Goal: Entertainment & Leisure: Browse casually

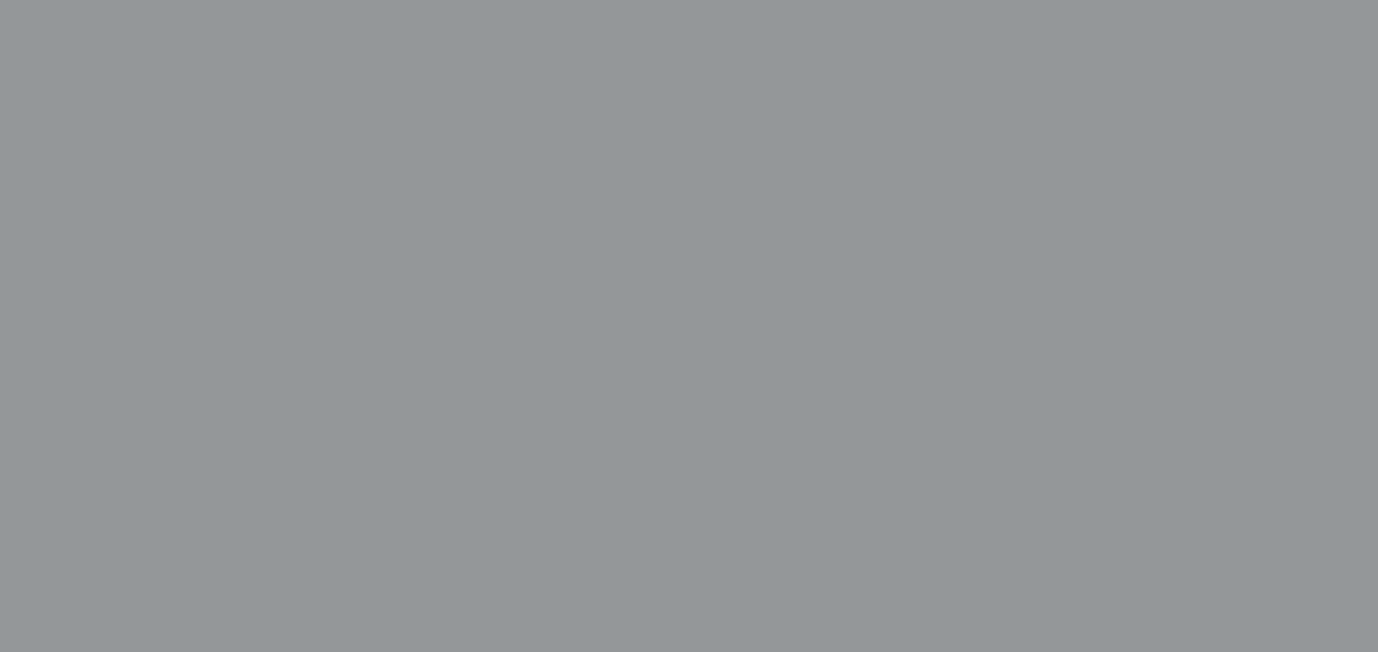
scroll to position [341, 0]
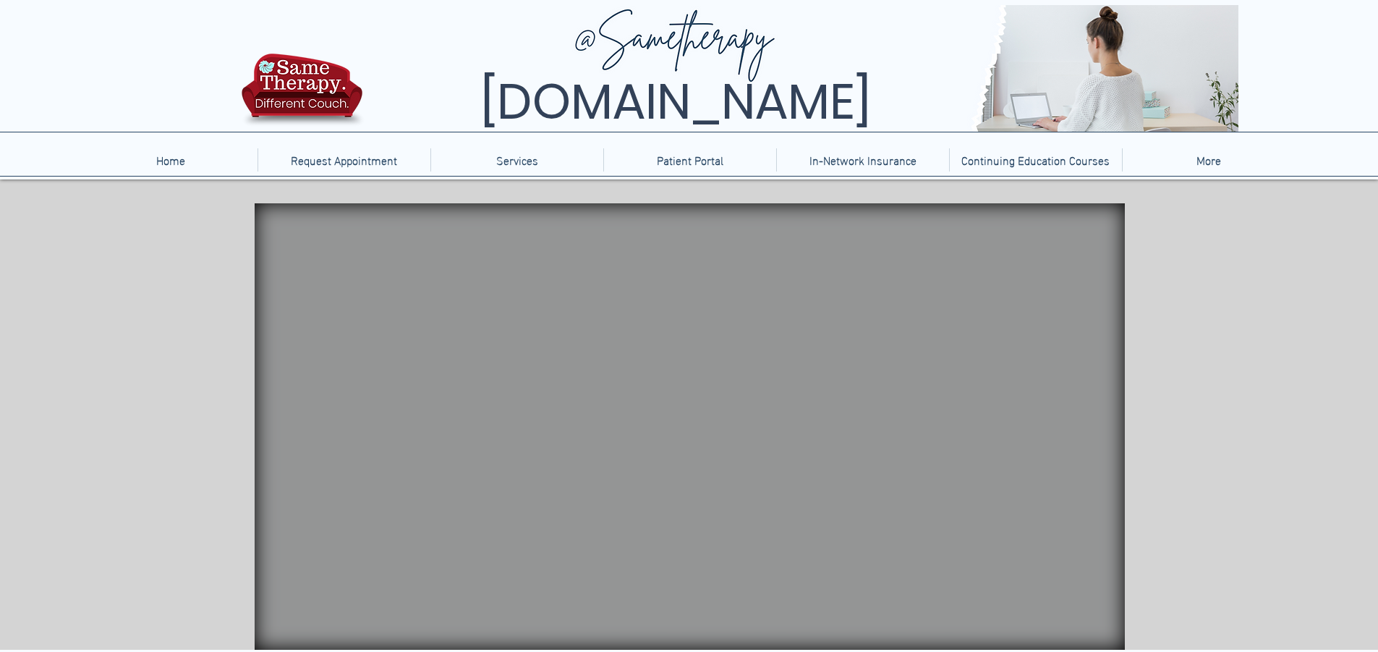
scroll to position [72, 0]
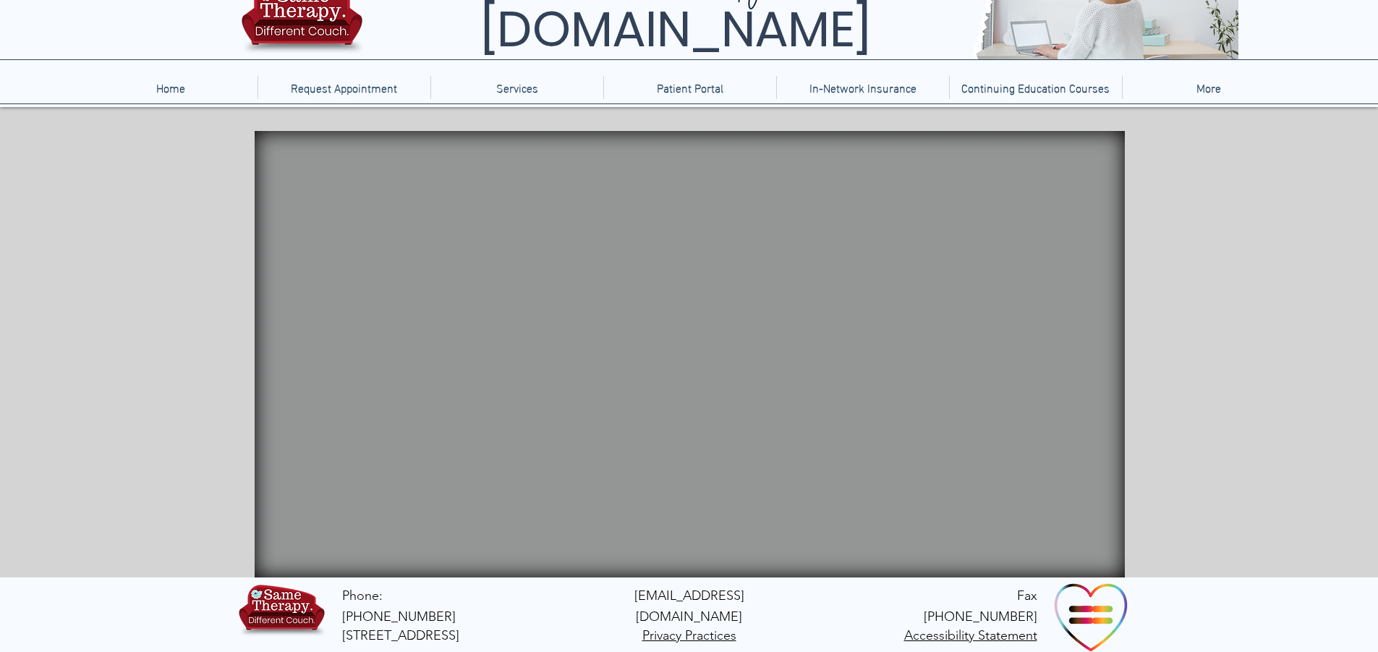
click at [827, 310] on icon "main content" at bounding box center [823, 302] width 51 height 40
click at [1002, 200] on icon "An image of balloon animals that when clicked brings you to a balloon popping g…" at bounding box center [1047, 178] width 104 height 48
click at [908, 312] on icon "main content" at bounding box center [912, 312] width 51 height 39
click at [944, 315] on icon "An image of a fidget spinner that when clicked brings you to a fidget spinner w…" at bounding box center [959, 310] width 42 height 35
click at [999, 257] on icon "An image of an Etch-a-sketch toy that when clicked brings you to a physics game." at bounding box center [1012, 247] width 56 height 38
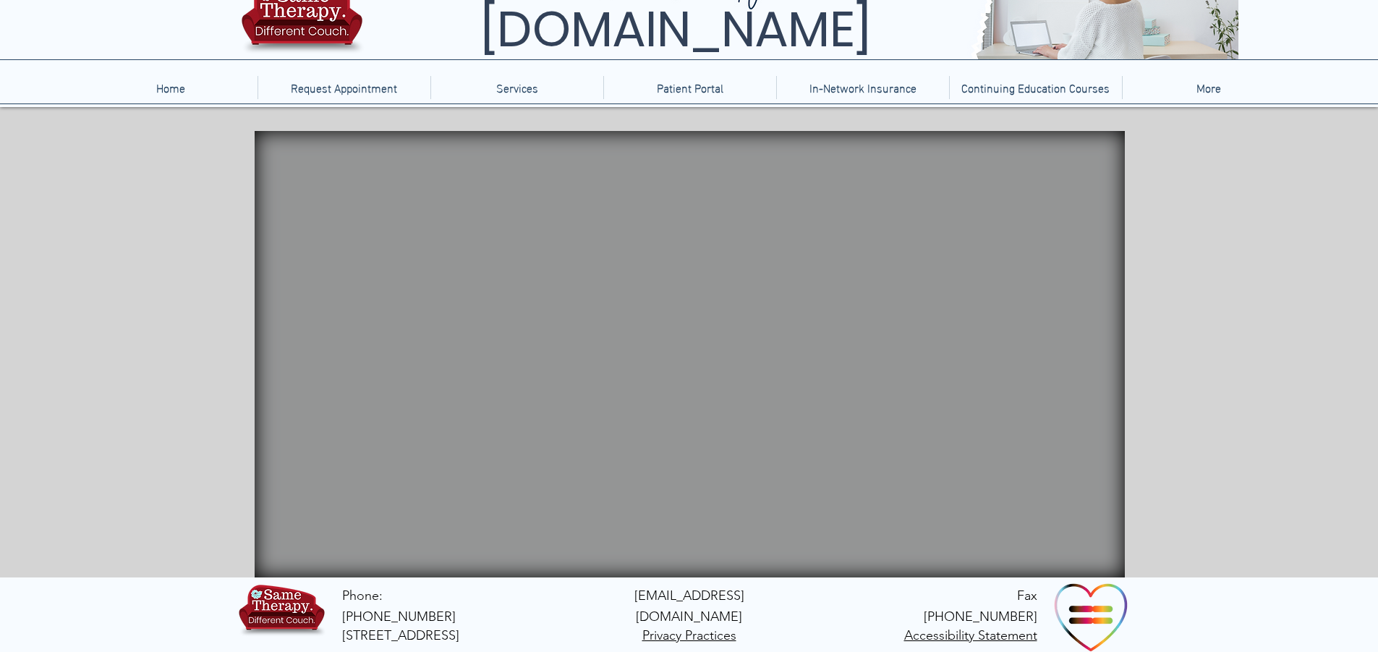
click at [1039, 390] on icon "An image of wooden blocks that when clicked brings you to a Tangrams game." at bounding box center [1068, 386] width 79 height 42
click at [1053, 249] on icon "An image of bubble wrap that when clicked brings you to a game where you can po…" at bounding box center [1071, 247] width 36 height 37
click at [357, 239] on icon "main content" at bounding box center [331, 228] width 131 height 129
click at [291, 417] on icon "main content" at bounding box center [286, 421] width 42 height 42
click at [307, 350] on icon "An image of a rain stick that when clicked does nothing" at bounding box center [316, 393] width 46 height 117
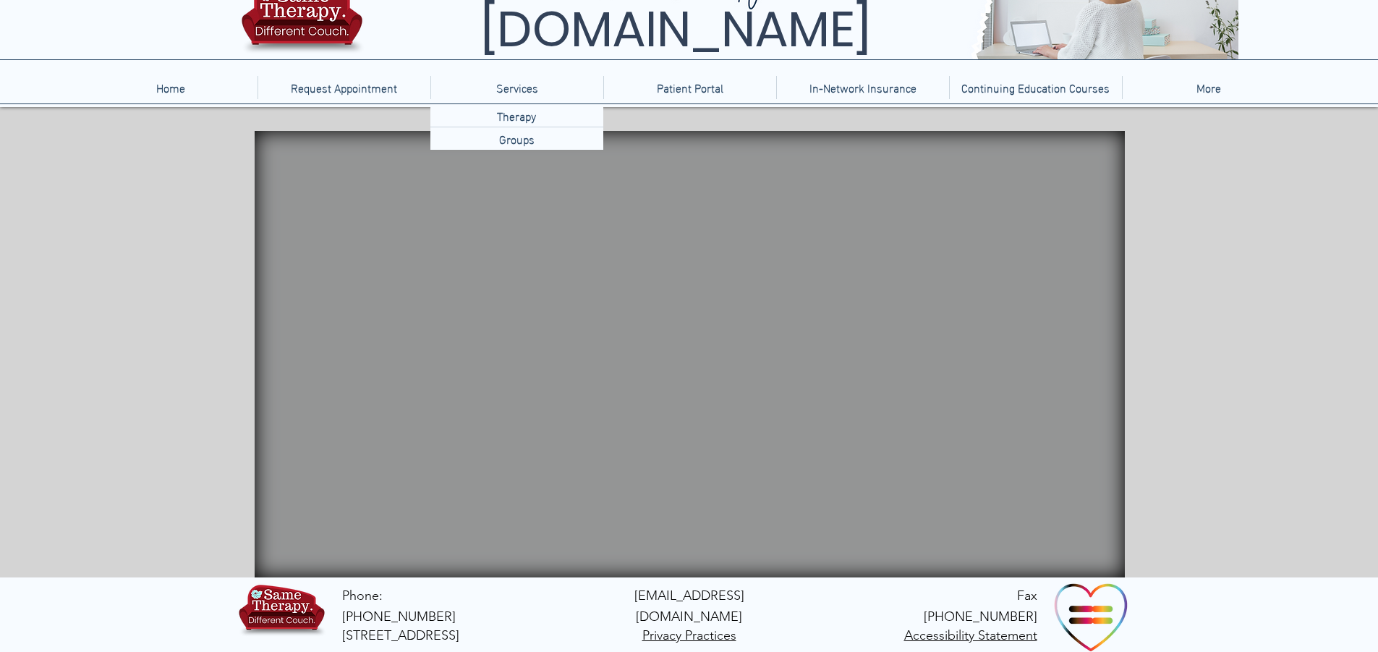
click at [404, 344] on icon "An image of a fish tank that when clicked brings you to a video of a fish tank." at bounding box center [380, 339] width 113 height 47
click at [528, 349] on icon "main content" at bounding box center [534, 357] width 17 height 168
click at [963, 380] on icon "An image of a hashtag sign that when clicked brings you to a Jackson Pollock ga…" at bounding box center [982, 380] width 44 height 44
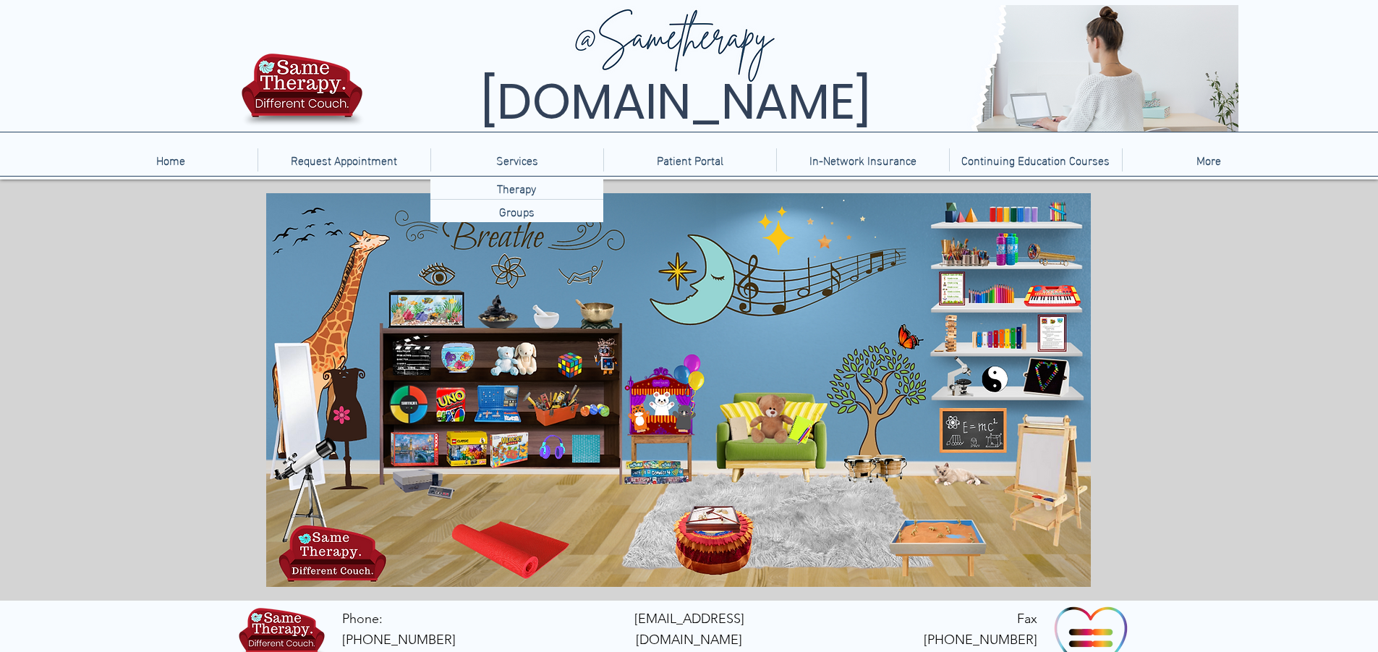
click at [516, 372] on icon "Two stuffed animals on a shelf that when clicked brings you to a website with v…" at bounding box center [513, 358] width 47 height 35
